Goal: Task Accomplishment & Management: Manage account settings

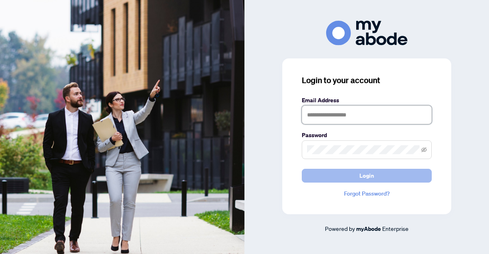
type input "**********"
click at [370, 172] on span "Login" at bounding box center [367, 175] width 15 height 13
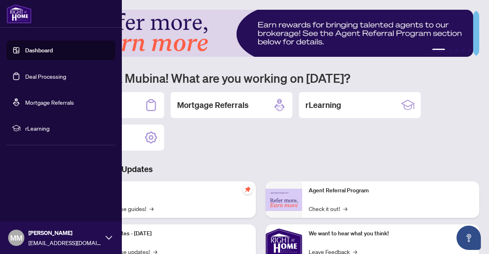
click at [49, 78] on link "Deal Processing" at bounding box center [45, 76] width 41 height 7
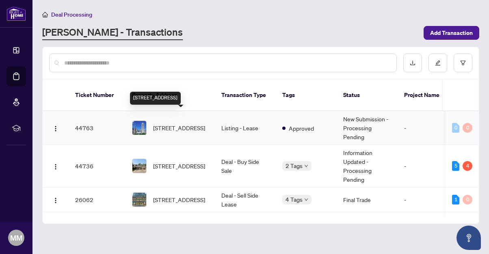
click at [178, 124] on span "3806-33 Lombard St, Toronto, Ontario M5C 3H8, Canada" at bounding box center [179, 128] width 52 height 9
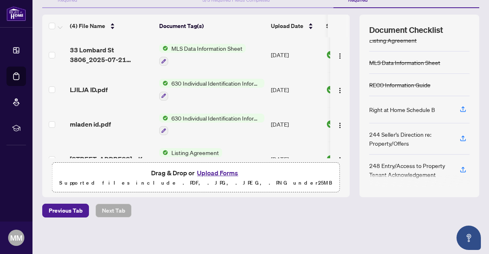
scroll to position [97, 0]
click at [226, 173] on button "Upload Forms" at bounding box center [218, 173] width 46 height 11
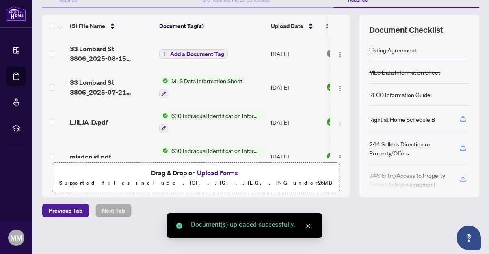
click at [230, 119] on div "630 Individual Identification Information Record" at bounding box center [211, 122] width 105 height 22
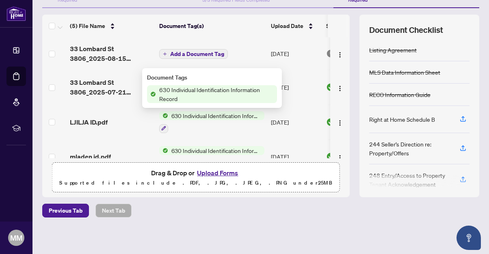
scroll to position [0, 0]
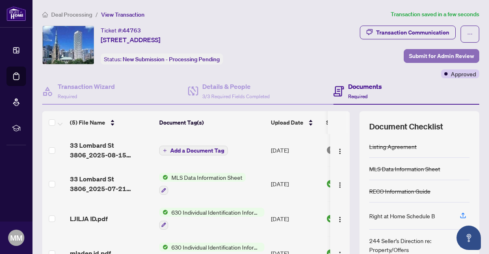
click at [434, 55] on span "Submit for Admin Review" at bounding box center [441, 56] width 65 height 13
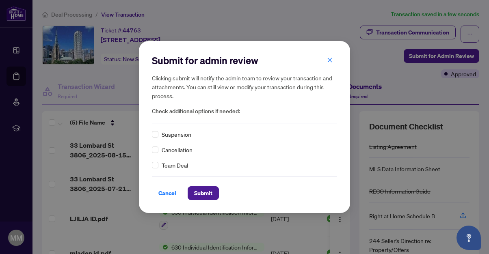
click at [208, 145] on div "Suspension Cancellation Team Deal" at bounding box center [244, 150] width 185 height 40
click at [171, 195] on span "Cancel" at bounding box center [168, 193] width 18 height 13
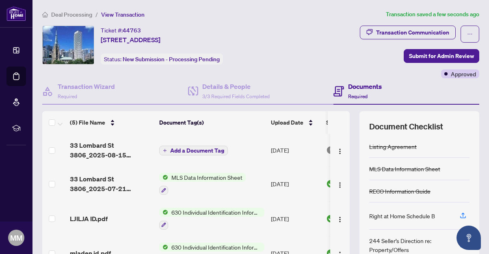
click at [201, 150] on span "Add a Document Tag" at bounding box center [197, 151] width 54 height 6
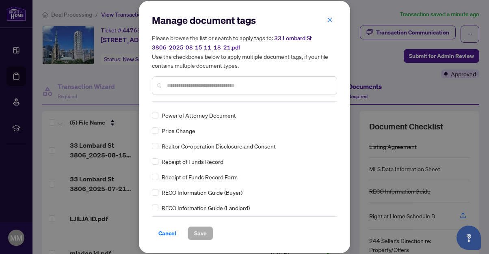
scroll to position [1433, 0]
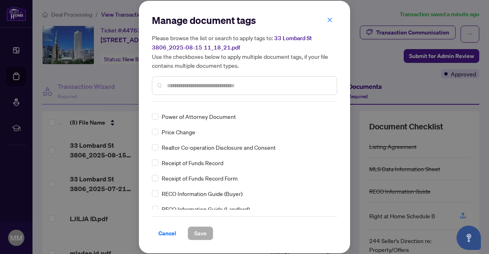
click at [183, 133] on span "Price Change" at bounding box center [179, 132] width 34 height 9
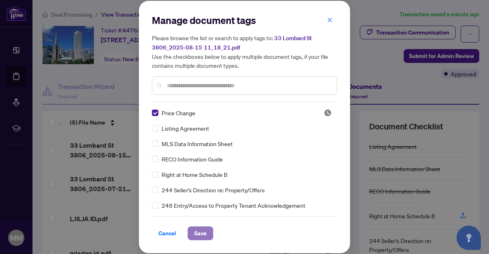
click at [198, 234] on span "Save" at bounding box center [200, 233] width 13 height 13
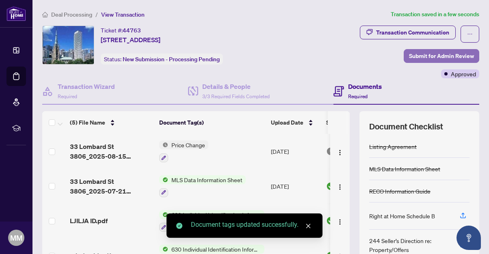
click at [450, 54] on span "Submit for Admin Review" at bounding box center [441, 56] width 65 height 13
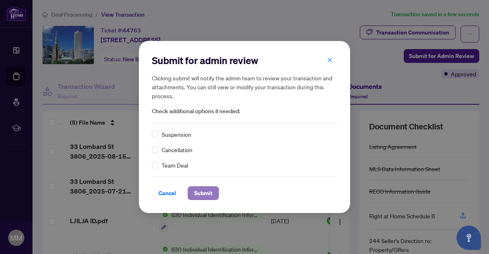
click at [205, 192] on span "Submit" at bounding box center [203, 193] width 18 height 13
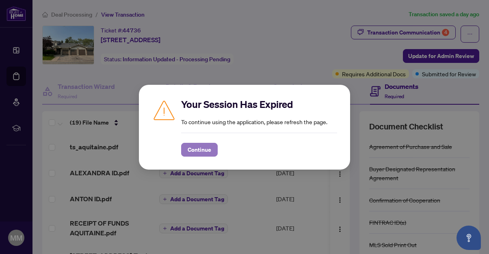
click at [185, 150] on button "Continue" at bounding box center [199, 150] width 37 height 14
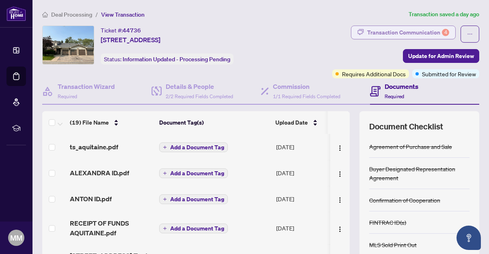
click at [367, 32] on div "Transaction Communication 4" at bounding box center [408, 32] width 82 height 13
